Goal: Information Seeking & Learning: Learn about a topic

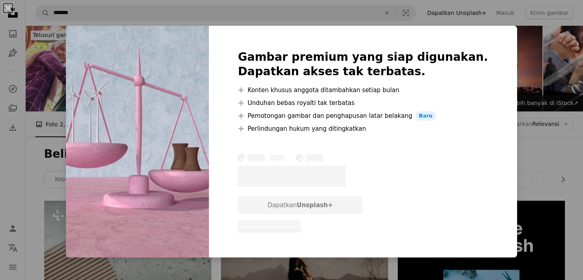
scroll to position [10181, 0]
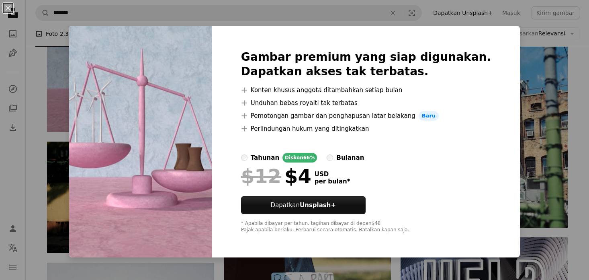
drag, startPoint x: 477, startPoint y: 45, endPoint x: 483, endPoint y: 47, distance: 6.1
click at [478, 46] on div "Gambar premium yang siap digunakan. Dapatkan akses tak terbatas. A plus sign Ko…" at bounding box center [366, 141] width 308 height 231
click at [34, 64] on div "An X shape Gambar premium yang siap digunakan. Dapatkan akses tak terbatas. A p…" at bounding box center [294, 140] width 589 height 280
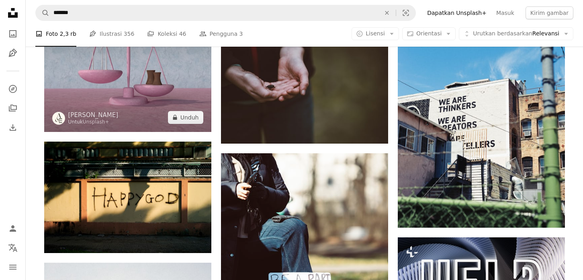
click at [117, 78] on img at bounding box center [127, 68] width 167 height 125
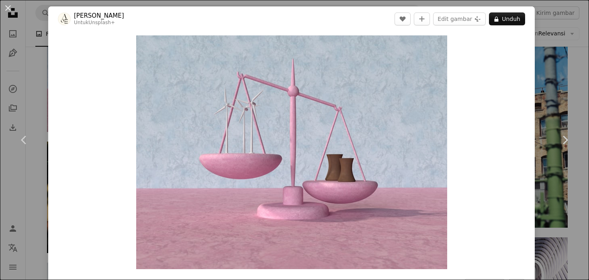
drag, startPoint x: 575, startPoint y: 31, endPoint x: 587, endPoint y: 33, distance: 12.2
click at [575, 31] on div "An X shape Chevron left Chevron right [PERSON_NAME] Untuk Unsplash+ A heart A p…" at bounding box center [294, 140] width 589 height 280
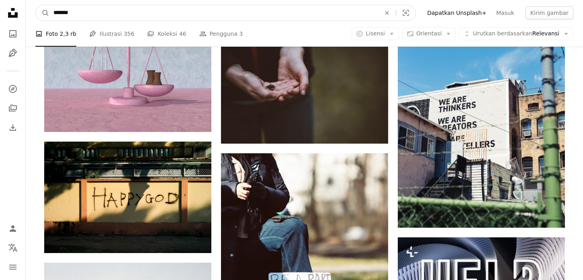
drag, startPoint x: 85, startPoint y: 14, endPoint x: 24, endPoint y: 12, distance: 61.5
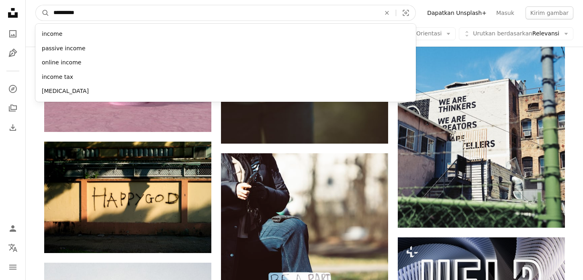
type input "**********"
click button "A magnifying glass" at bounding box center [43, 12] width 14 height 15
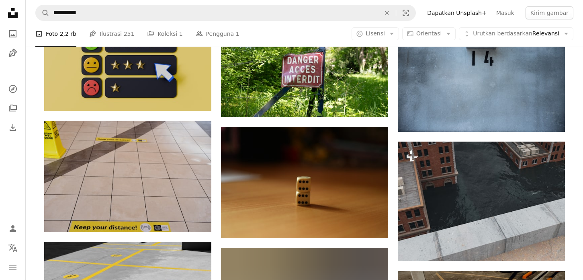
scroll to position [587, 0]
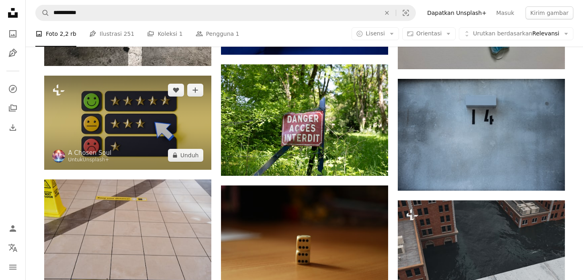
click at [146, 104] on img at bounding box center [127, 123] width 167 height 94
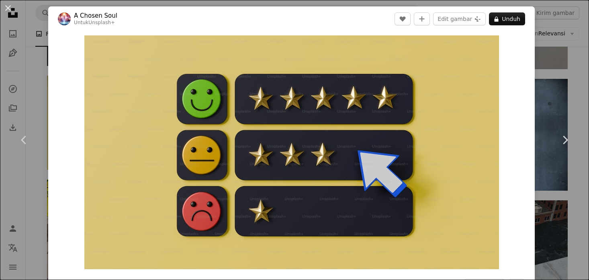
click at [571, 55] on div "An X shape Chevron left Chevron right A Chosen Soul Untuk Unsplash+ A heart A p…" at bounding box center [294, 140] width 589 height 280
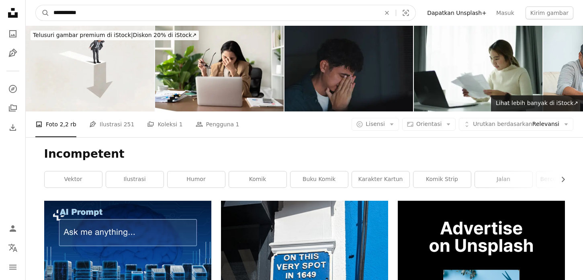
click at [113, 16] on input "**********" at bounding box center [213, 12] width 329 height 15
drag, startPoint x: 113, startPoint y: 16, endPoint x: -11, endPoint y: 7, distance: 124.9
type input "******"
click button "A magnifying glass" at bounding box center [43, 12] width 14 height 15
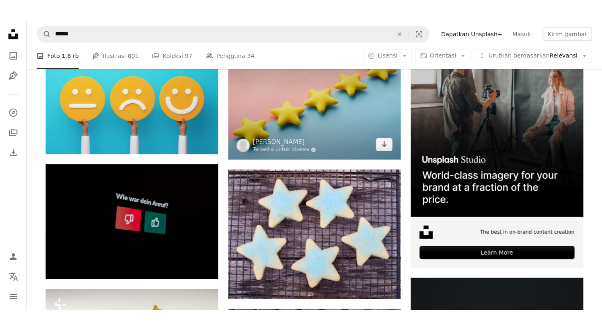
scroll to position [177, 0]
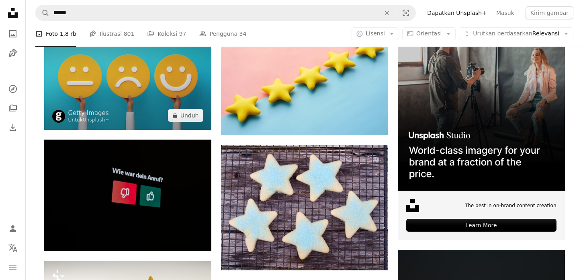
click at [190, 90] on img at bounding box center [127, 76] width 167 height 107
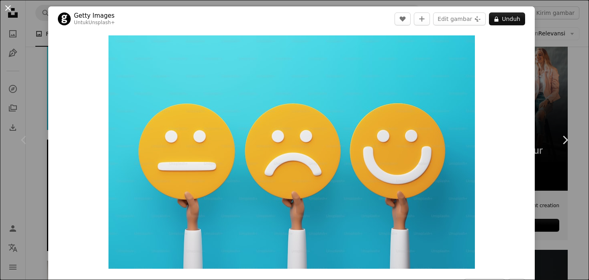
click at [9, 9] on button "An X shape" at bounding box center [8, 8] width 10 height 10
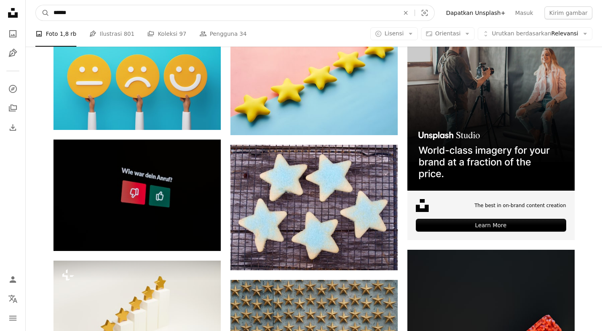
drag, startPoint x: 36, startPoint y: 12, endPoint x: 18, endPoint y: 12, distance: 17.3
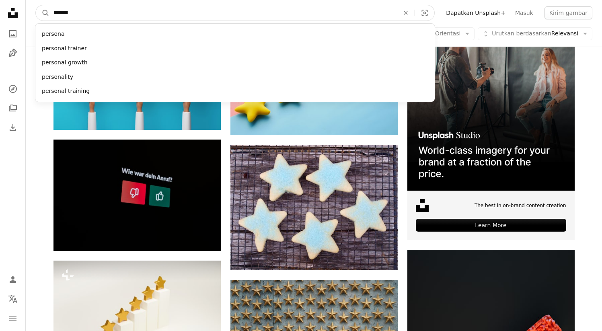
type input "********"
click button "A magnifying glass" at bounding box center [43, 12] width 14 height 15
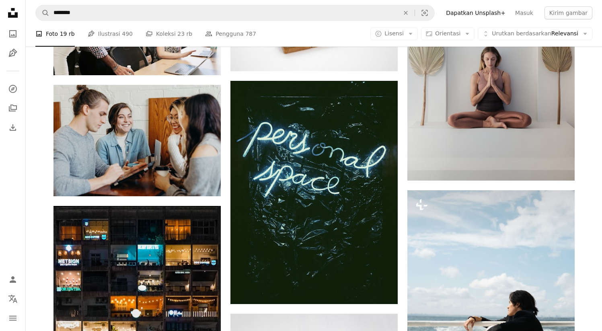
scroll to position [620, 0]
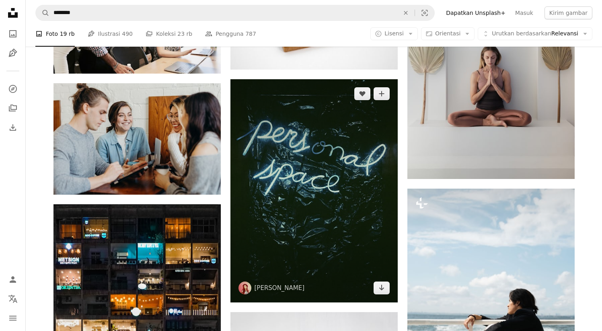
click at [319, 167] on img at bounding box center [313, 190] width 167 height 223
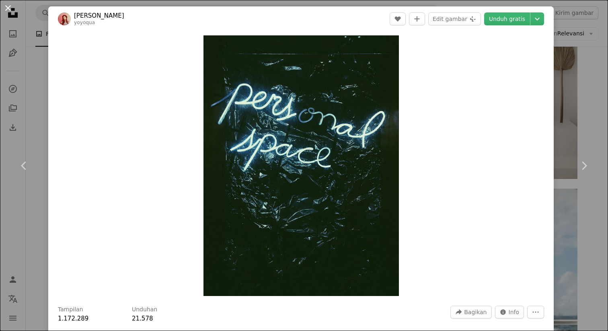
click at [11, 8] on button "An X shape" at bounding box center [8, 8] width 10 height 10
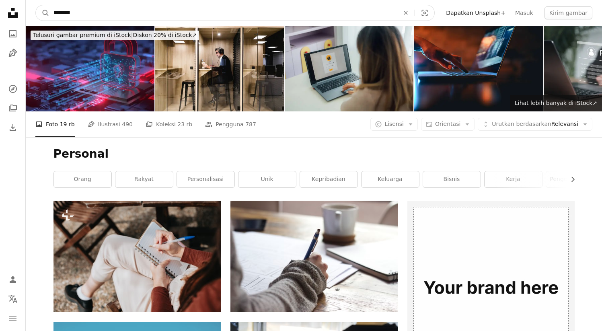
drag, startPoint x: 107, startPoint y: 9, endPoint x: 0, endPoint y: 8, distance: 106.5
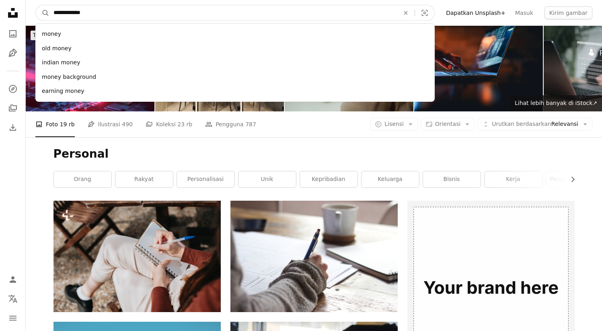
type input "**********"
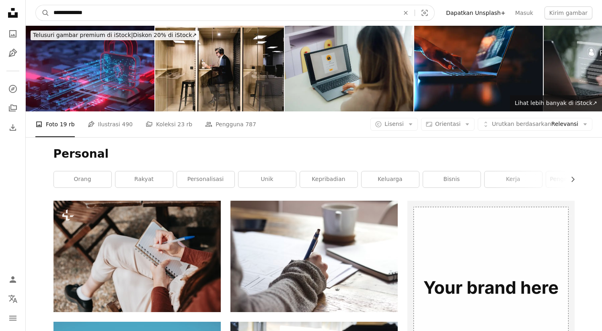
click button "A magnifying glass" at bounding box center [43, 12] width 14 height 15
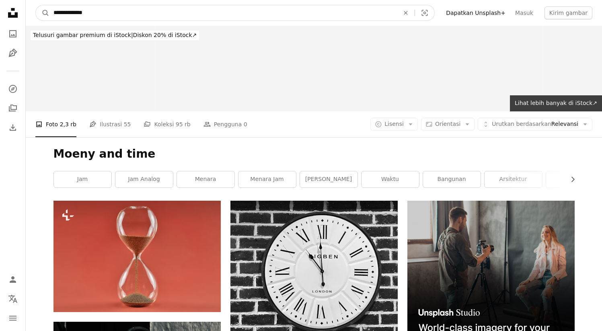
drag, startPoint x: 98, startPoint y: 12, endPoint x: 6, endPoint y: 8, distance: 91.7
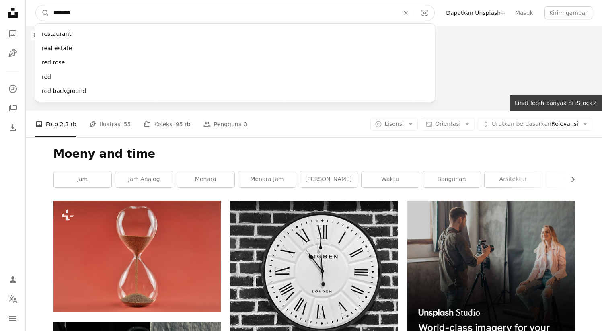
type input "*********"
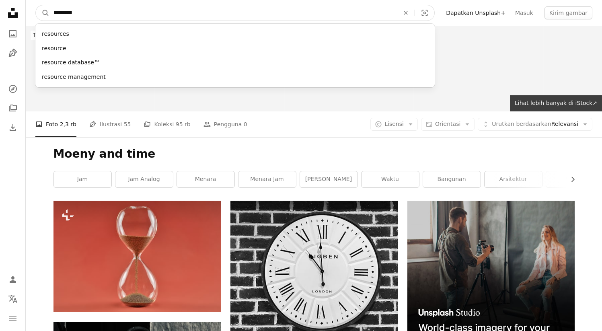
click button "A magnifying glass" at bounding box center [43, 12] width 14 height 15
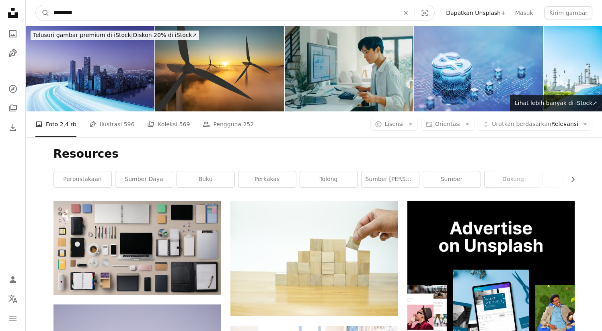
drag, startPoint x: 59, startPoint y: 9, endPoint x: 0, endPoint y: 8, distance: 58.7
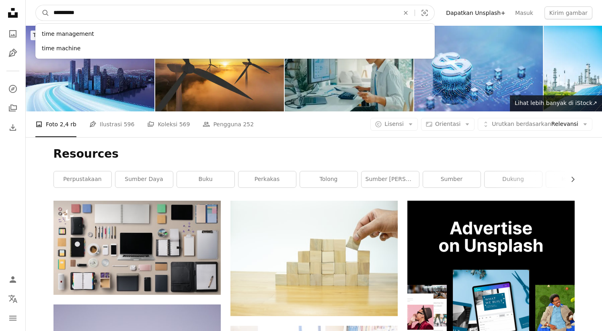
type input "**********"
click at [36, 5] on button "A magnifying glass" at bounding box center [43, 12] width 14 height 15
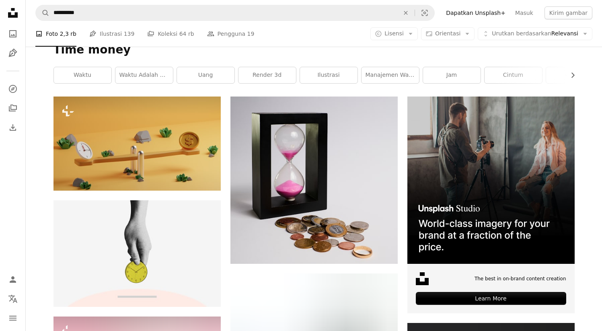
scroll to position [106, 0]
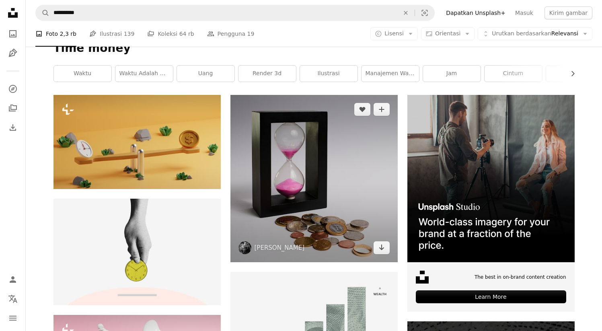
click at [262, 168] on img at bounding box center [313, 178] width 167 height 167
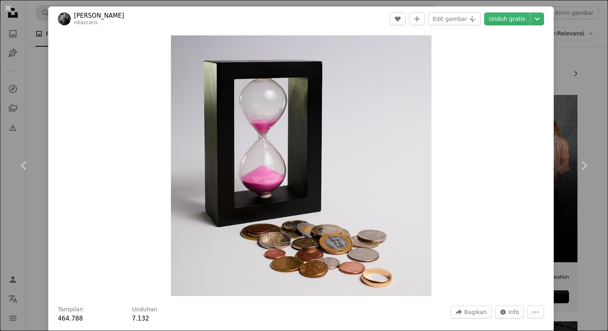
drag, startPoint x: 6, startPoint y: 5, endPoint x: 53, endPoint y: 10, distance: 47.3
click at [7, 5] on button "An X shape" at bounding box center [8, 8] width 10 height 10
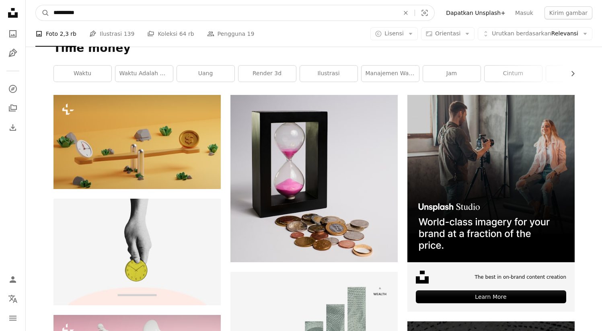
drag, startPoint x: 76, startPoint y: 13, endPoint x: 6, endPoint y: 14, distance: 70.3
type input "*****"
click button "A magnifying glass" at bounding box center [43, 12] width 14 height 15
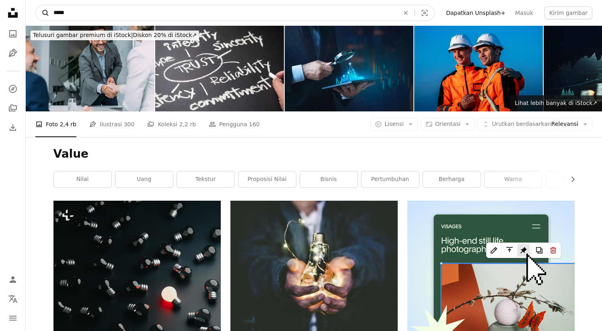
drag, startPoint x: 75, startPoint y: 11, endPoint x: 44, endPoint y: 13, distance: 31.0
click at [44, 13] on form "A magnifying glass ***** An X shape Visual search" at bounding box center [234, 13] width 399 height 16
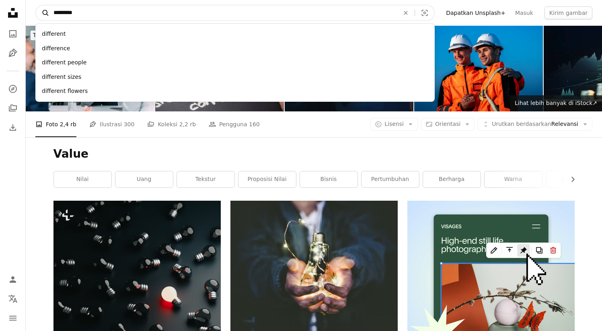
type input "**********"
click button "A magnifying glass" at bounding box center [43, 12] width 14 height 15
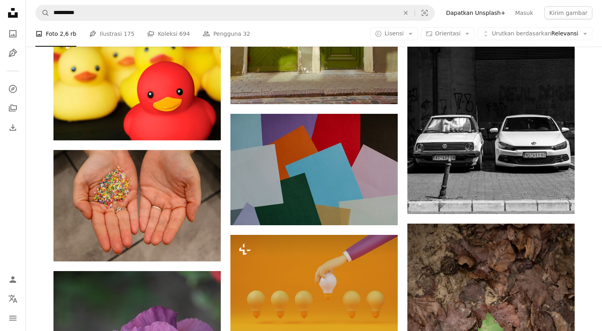
scroll to position [977, 0]
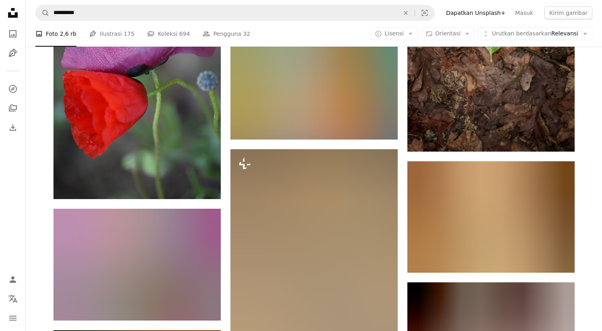
drag, startPoint x: 604, startPoint y: 13, endPoint x: 607, endPoint y: 134, distance: 121.4
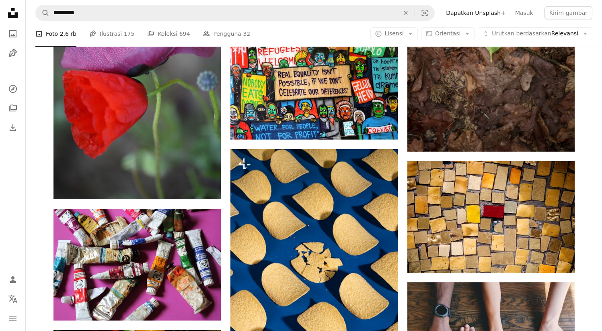
click at [583, 134] on html "**********" at bounding box center [301, 242] width 602 height 2438
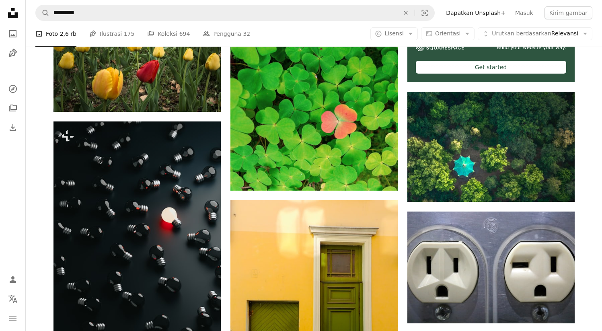
scroll to position [322, 0]
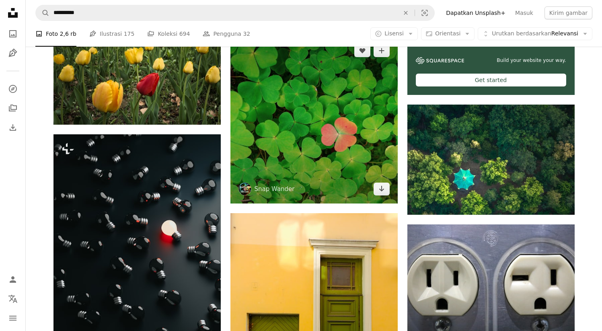
click at [279, 119] on img at bounding box center [313, 119] width 167 height 167
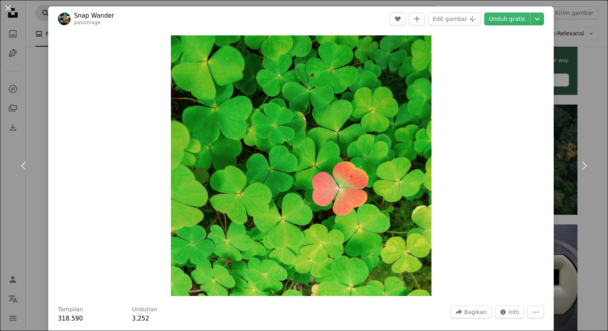
drag, startPoint x: 4, startPoint y: 6, endPoint x: 43, endPoint y: 12, distance: 39.1
click at [4, 6] on button "An X shape" at bounding box center [8, 8] width 10 height 10
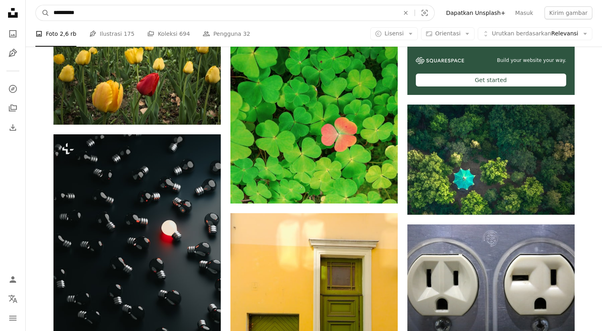
drag, startPoint x: 99, startPoint y: 15, endPoint x: 19, endPoint y: 15, distance: 80.0
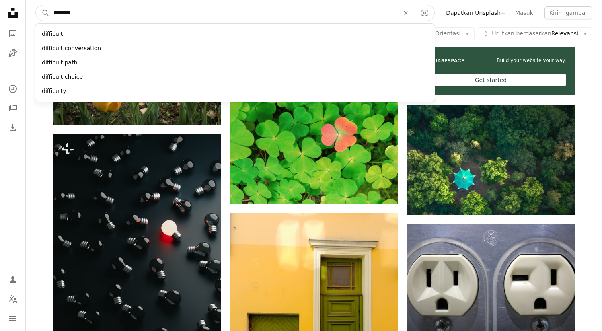
type input "*********"
click button "A magnifying glass" at bounding box center [43, 12] width 14 height 15
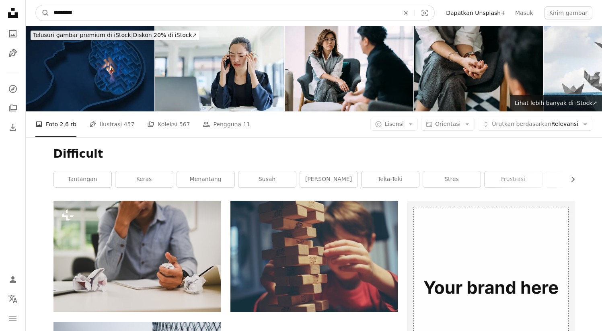
drag, startPoint x: 94, startPoint y: 11, endPoint x: 0, endPoint y: 11, distance: 94.4
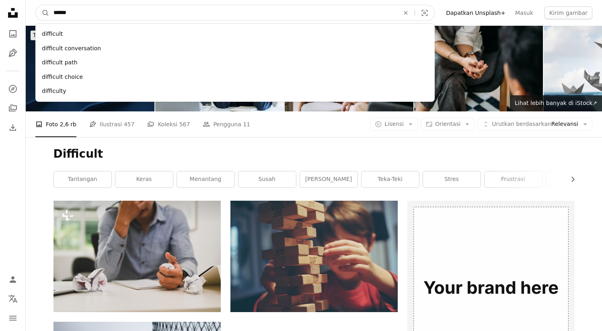
type input "******"
click at [36, 5] on button "A magnifying glass" at bounding box center [43, 12] width 14 height 15
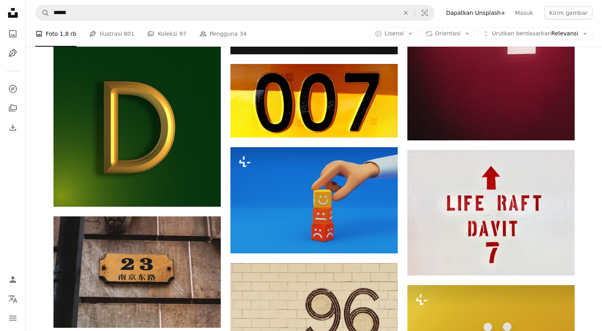
scroll to position [3382, 0]
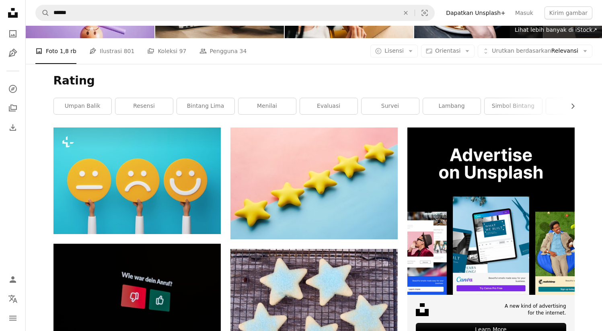
scroll to position [219, 0]
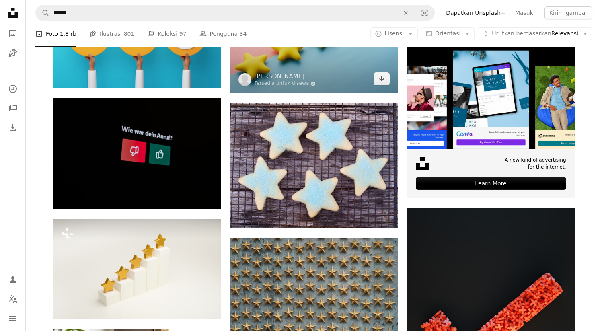
click at [311, 70] on img at bounding box center [313, 38] width 167 height 112
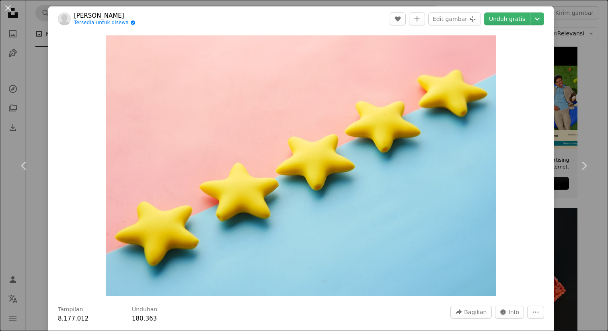
drag, startPoint x: 6, startPoint y: 9, endPoint x: 74, endPoint y: 10, distance: 67.9
click at [6, 9] on button "An X shape" at bounding box center [8, 8] width 10 height 10
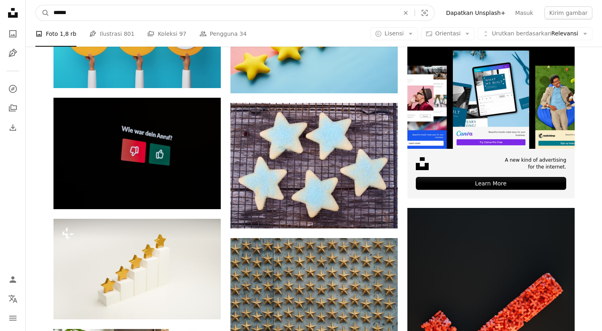
drag, startPoint x: 104, startPoint y: 16, endPoint x: 0, endPoint y: 15, distance: 104.5
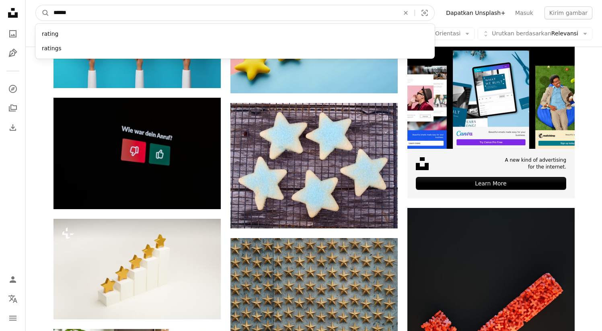
type input "********"
click button "A magnifying glass" at bounding box center [43, 12] width 14 height 15
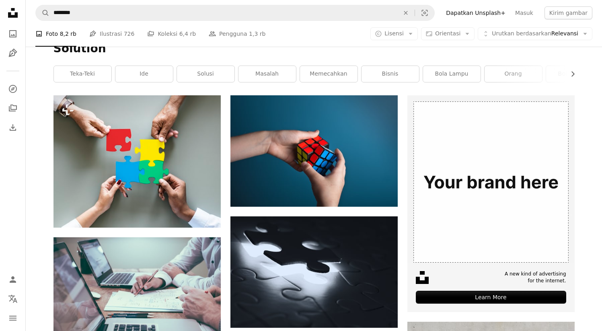
scroll to position [100, 0]
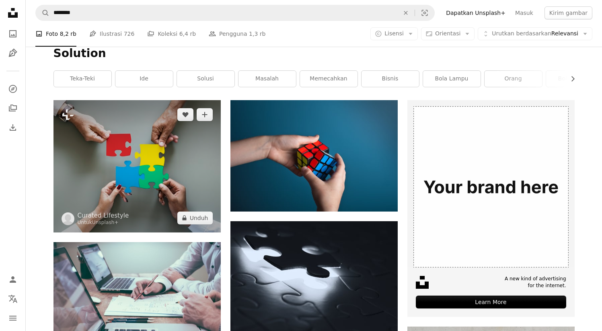
click at [170, 164] on img at bounding box center [136, 166] width 167 height 132
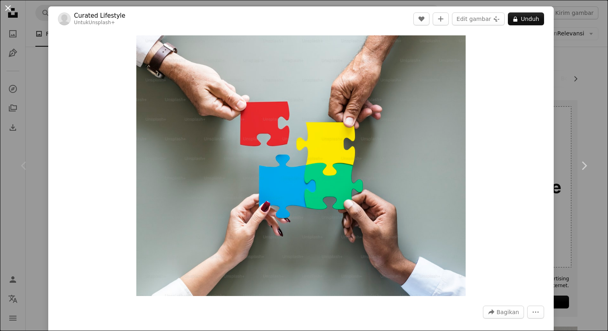
click at [5, 7] on button "An X shape" at bounding box center [8, 8] width 10 height 10
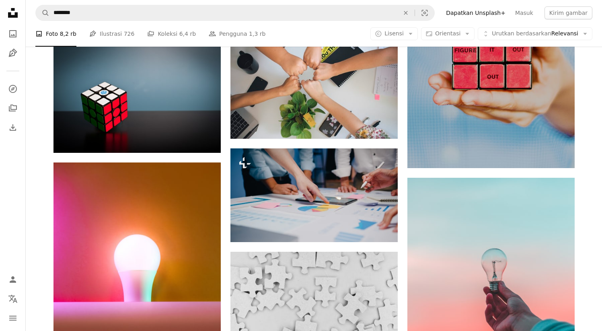
scroll to position [981, 0]
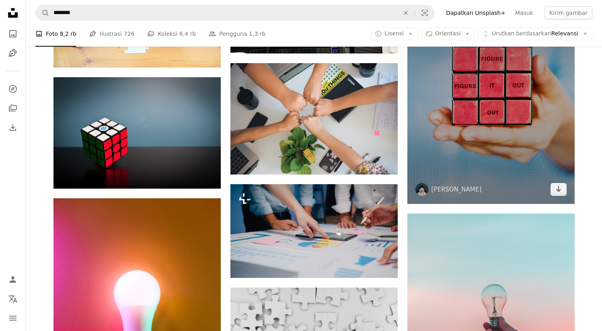
click at [510, 186] on img at bounding box center [490, 98] width 167 height 209
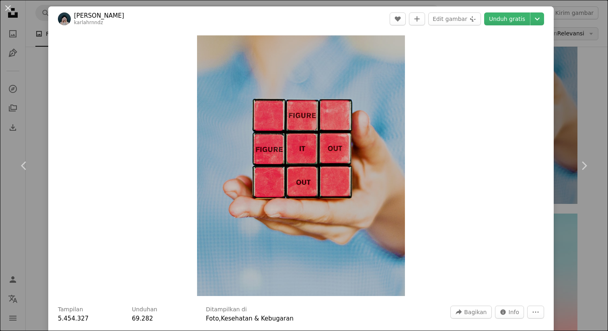
click at [578, 29] on div "An X shape Chevron left Chevron right [PERSON_NAME] karlahrnndz A heart A plus …" at bounding box center [304, 165] width 608 height 331
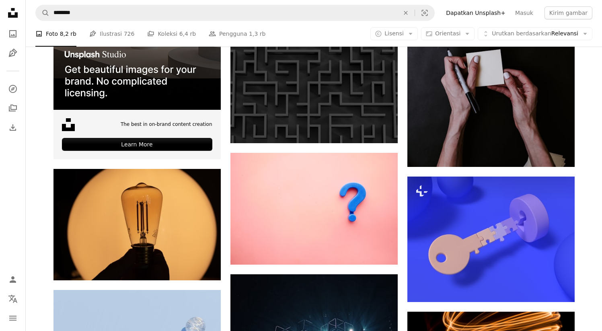
scroll to position [1486, 0]
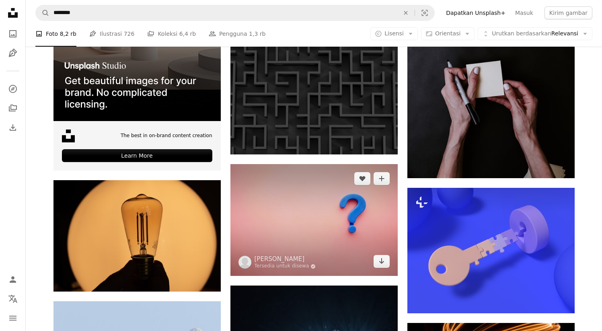
click at [309, 229] on img at bounding box center [313, 220] width 167 height 112
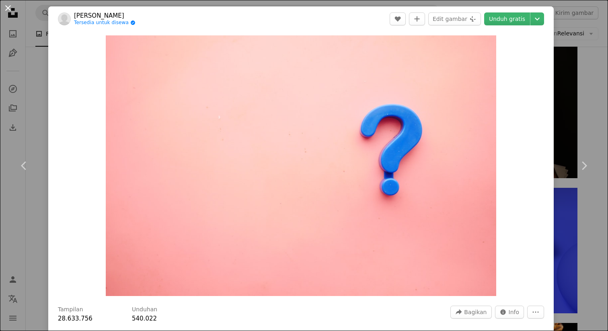
click at [6, 9] on button "An X shape" at bounding box center [8, 8] width 10 height 10
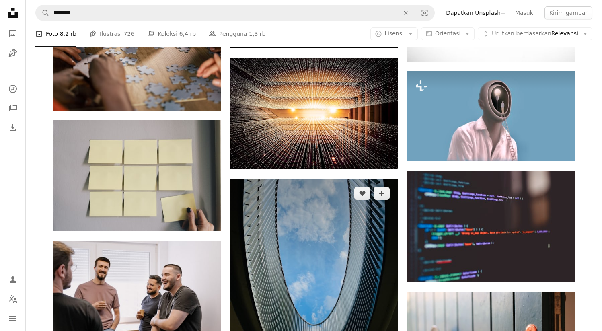
scroll to position [3399, 0]
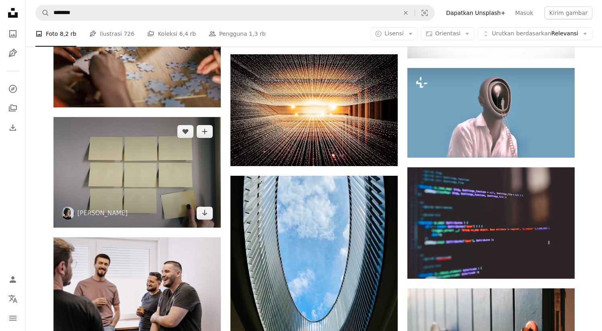
click at [126, 162] on img at bounding box center [136, 172] width 167 height 111
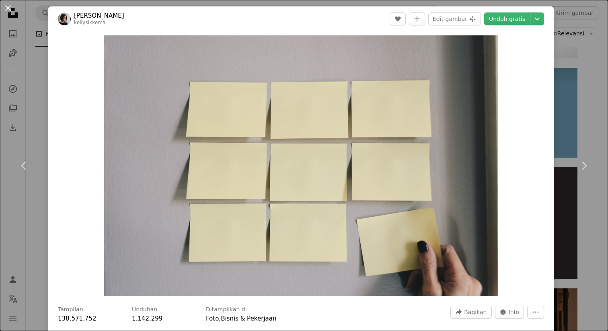
click at [7, 6] on button "An X shape" at bounding box center [8, 8] width 10 height 10
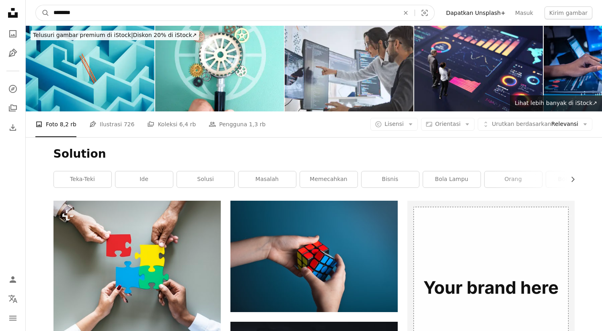
drag, startPoint x: 84, startPoint y: 14, endPoint x: 11, endPoint y: 13, distance: 72.7
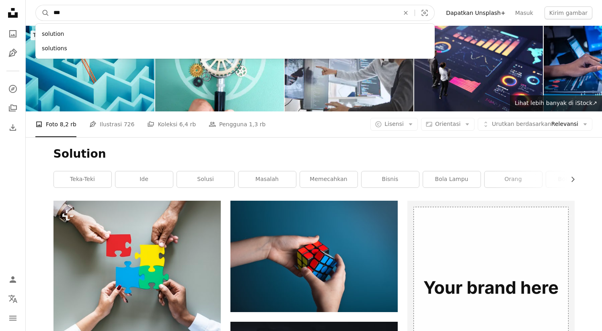
type input "****"
click button "A magnifying glass" at bounding box center [43, 12] width 14 height 15
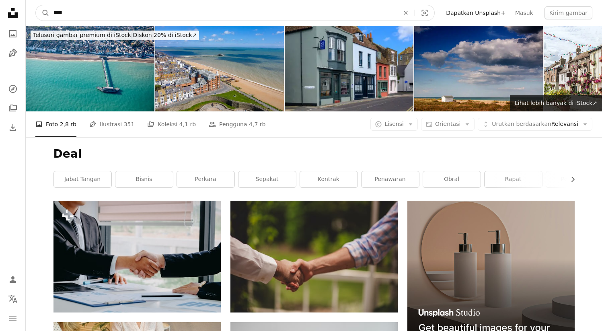
drag, startPoint x: 55, startPoint y: 15, endPoint x: 18, endPoint y: 15, distance: 37.4
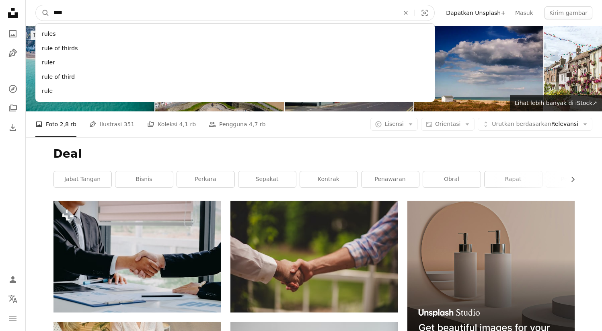
type input "*****"
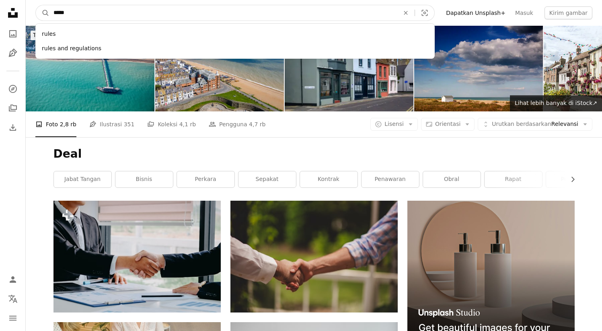
click button "A magnifying glass" at bounding box center [43, 12] width 14 height 15
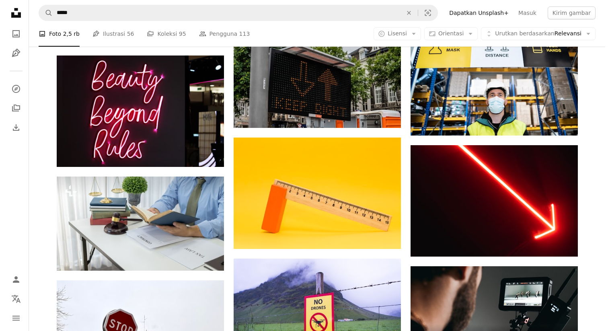
scroll to position [2451, 0]
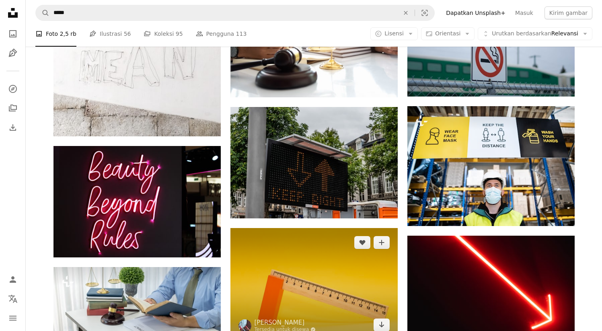
click at [311, 279] on img at bounding box center [313, 283] width 167 height 111
